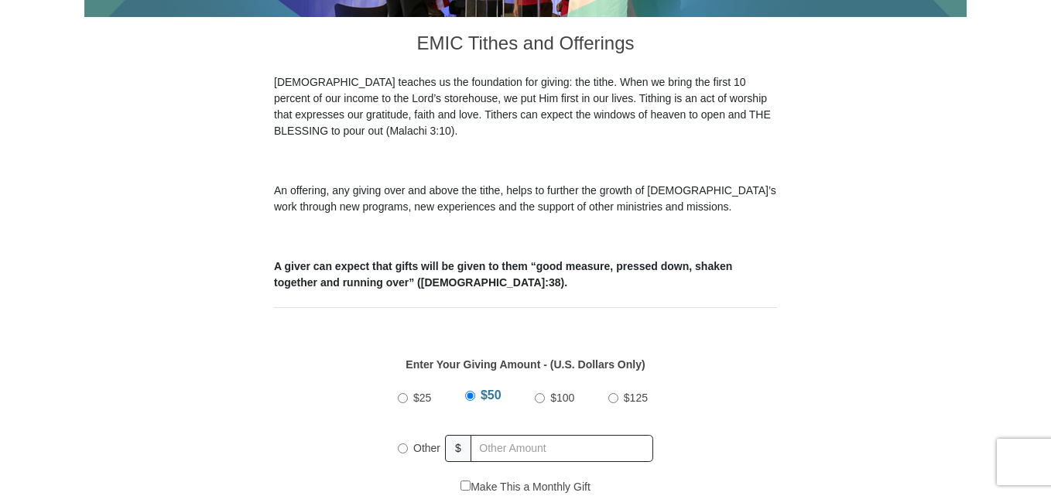
scroll to position [487, 0]
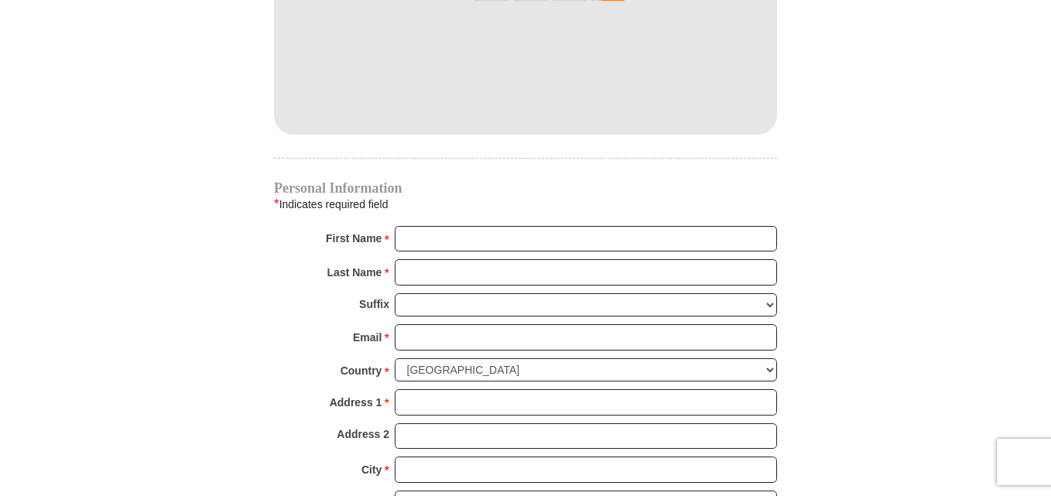
scroll to position [1513, 0]
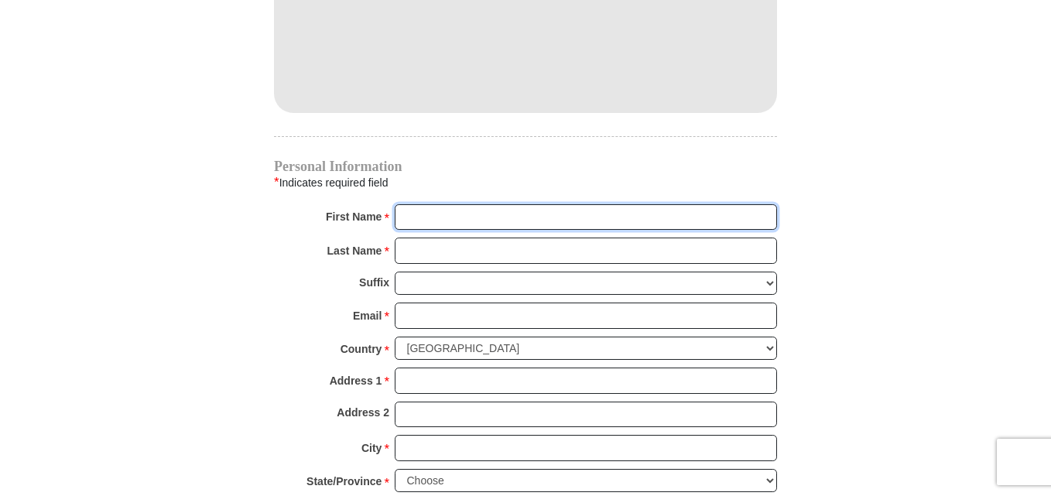
click at [445, 204] on input "First Name *" at bounding box center [586, 217] width 382 height 26
type input "[PERSON_NAME]"
click at [450, 238] on input "Last Name *" at bounding box center [586, 251] width 382 height 26
type input "Boateng"
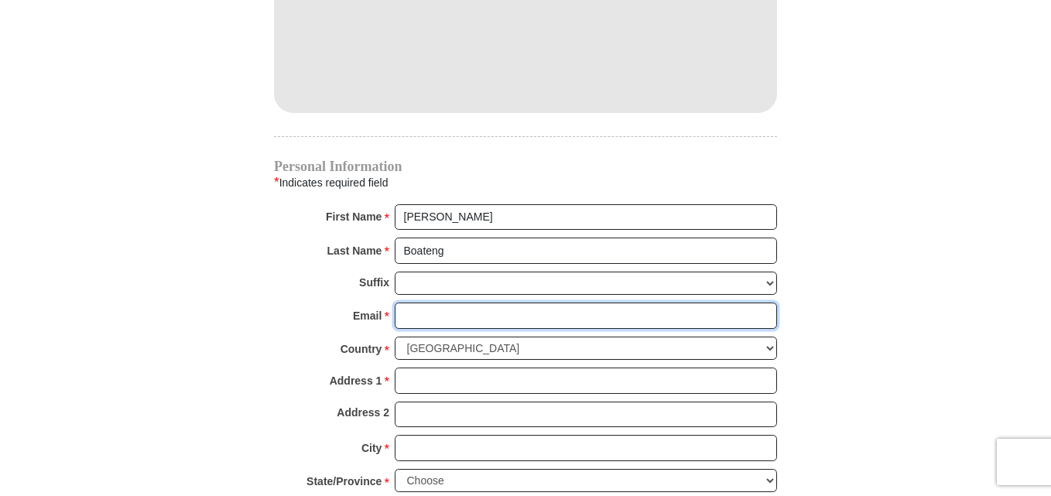
click at [465, 303] on input "Email *" at bounding box center [586, 316] width 382 height 26
type input "[EMAIL_ADDRESS][DOMAIN_NAME]"
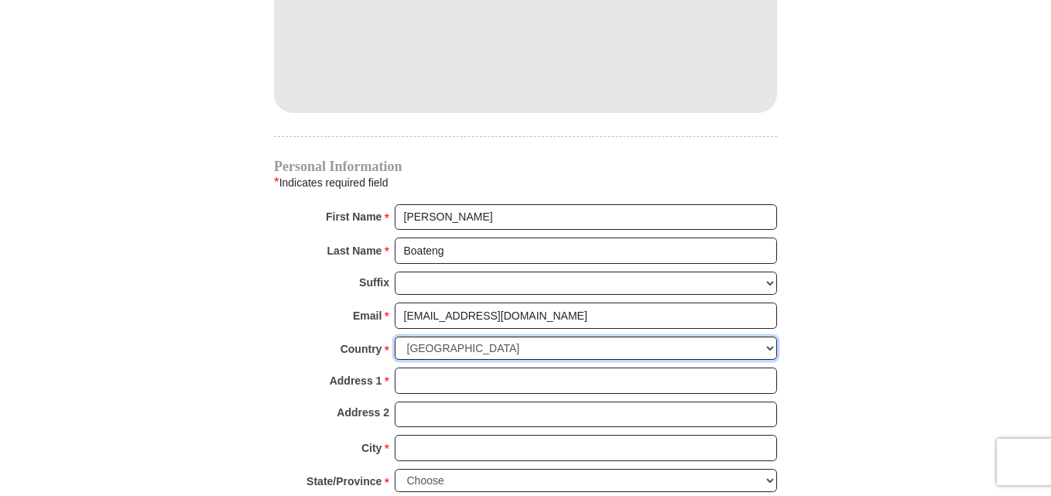
select select "GB"
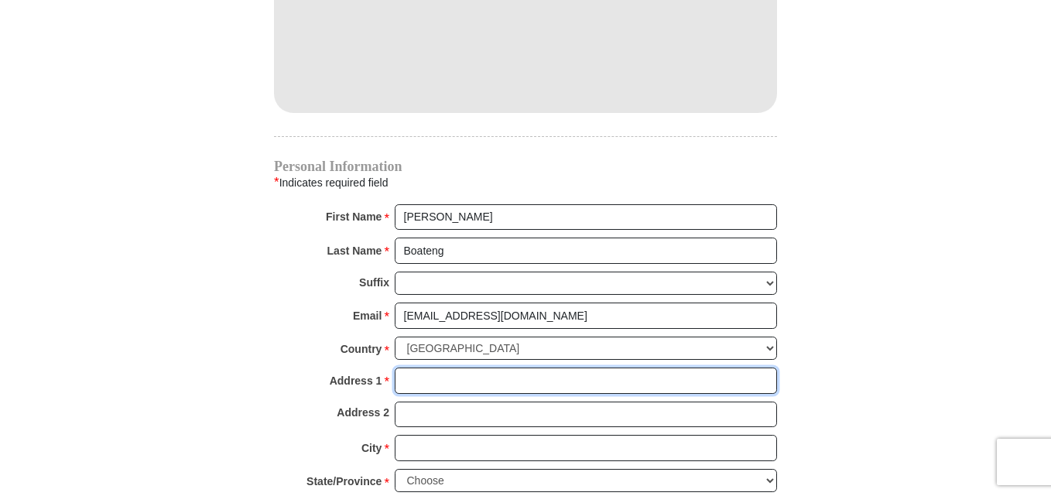
type input "[PERSON_NAME]"
type input "[GEOGRAPHIC_DATA][PERSON_NAME]"
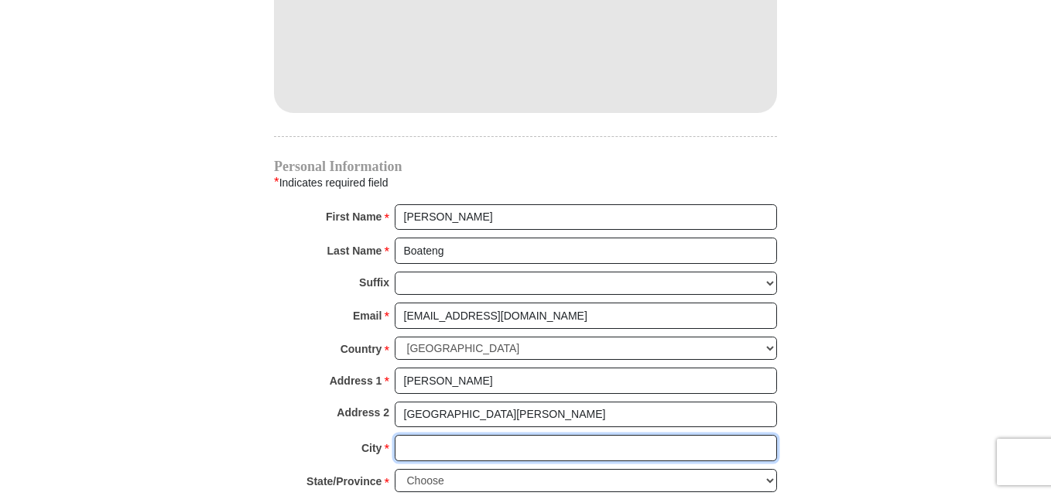
type input "MAIDENHEAD"
type input "SL6 1UG"
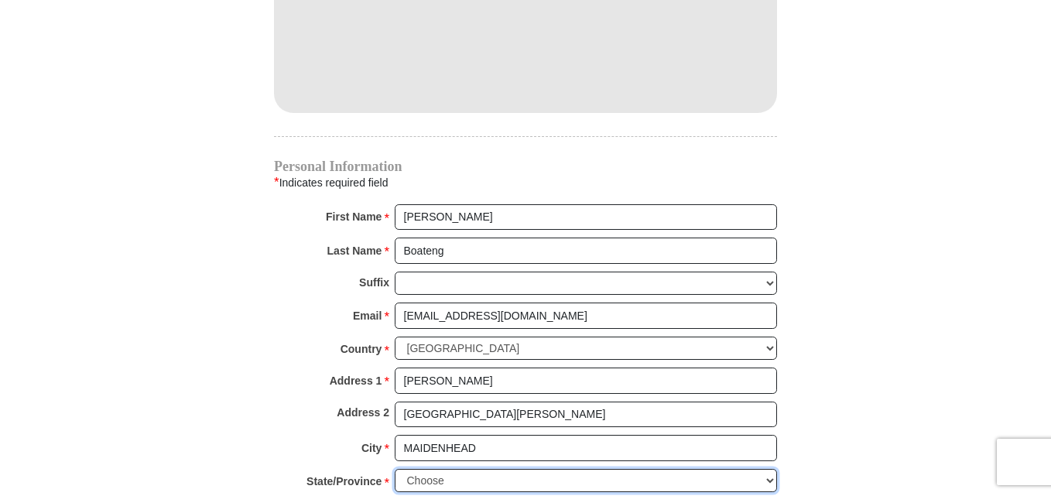
click at [769, 469] on select "Choose Antrim Ards Armagh Ballymena Ballymoney Banbridge Bedfordshire Belfast B…" at bounding box center [586, 481] width 382 height 24
select select "BERKS"
click at [395, 469] on select "Choose Antrim Ards Armagh Ballymena Ballymoney Banbridge Bedfordshire Belfast B…" at bounding box center [586, 481] width 382 height 24
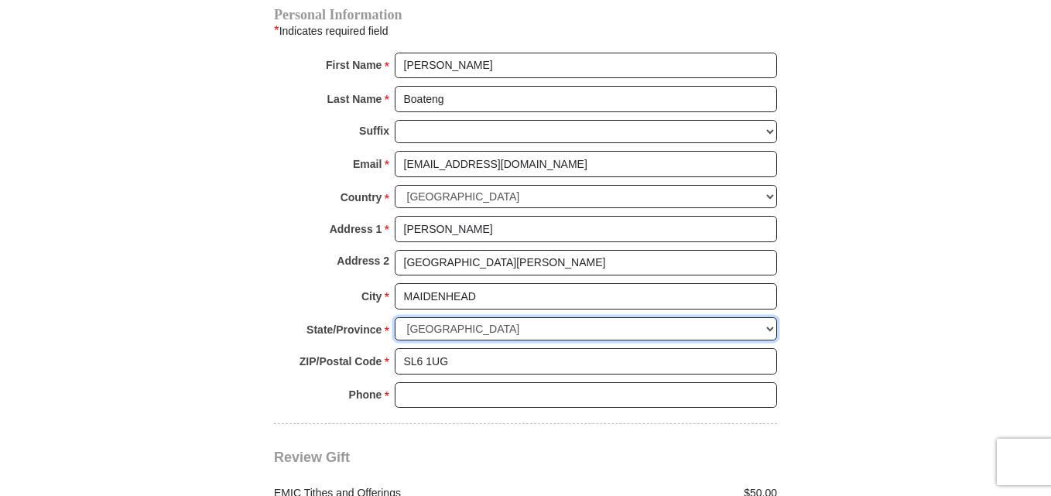
scroll to position [1678, 0]
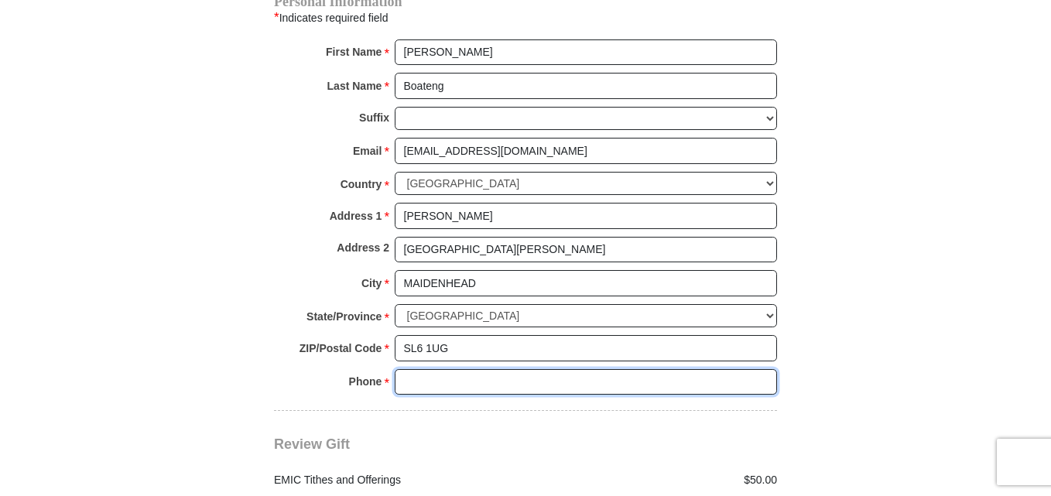
click at [422, 369] on input "Phone * *" at bounding box center [586, 382] width 382 height 26
type input "44 1628 784455"
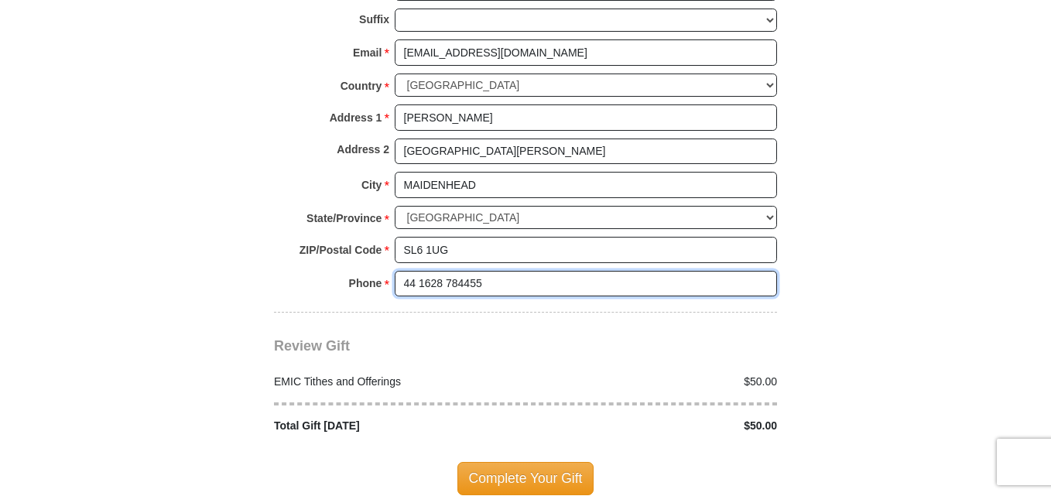
scroll to position [1892, 0]
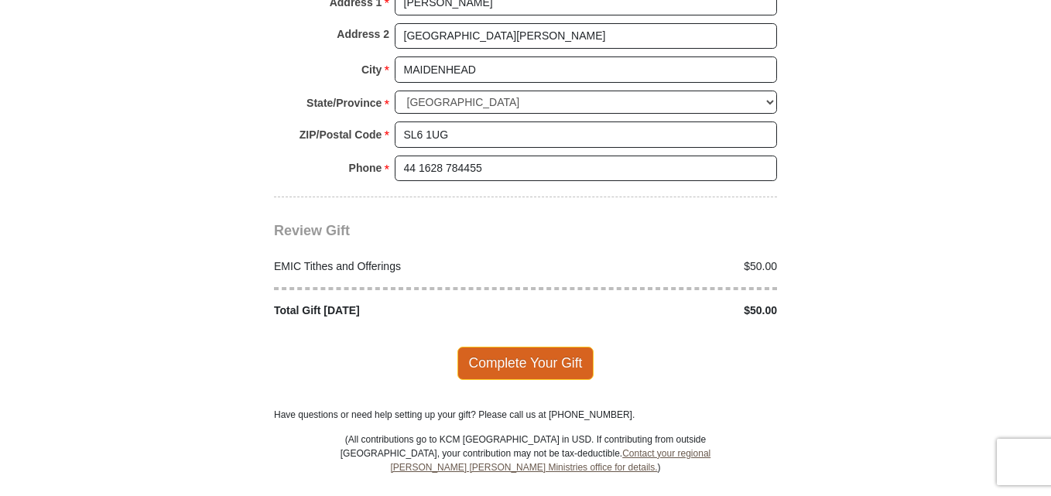
click at [503, 347] on span "Complete Your Gift" at bounding box center [525, 363] width 137 height 32
